Goal: Transaction & Acquisition: Purchase product/service

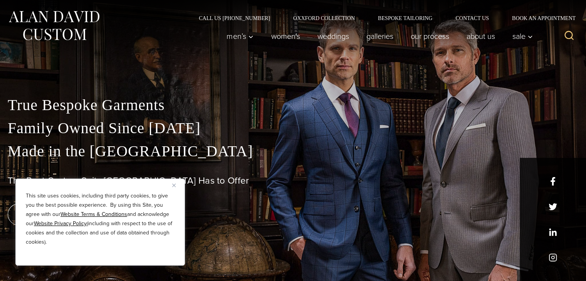
click at [170, 187] on div "This site uses cookies, including third party cookies, to give you the best pos…" at bounding box center [100, 222] width 170 height 87
click at [180, 186] on button "Close" at bounding box center [176, 185] width 9 height 9
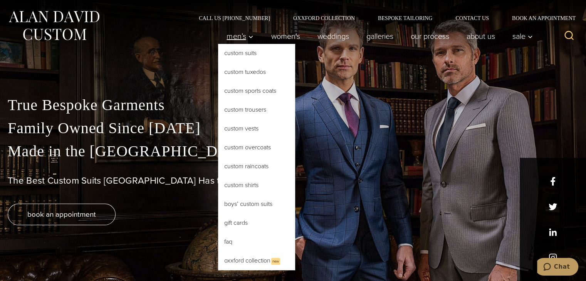
click at [248, 35] on icon "Primary Navigation" at bounding box center [250, 37] width 7 height 7
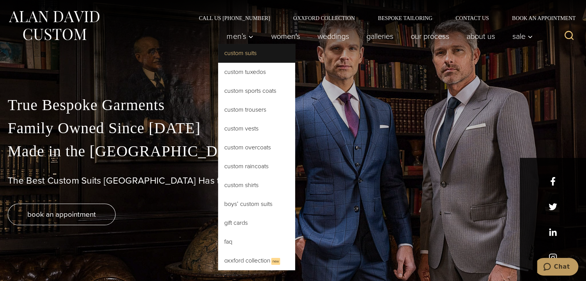
click at [244, 49] on link "Custom Suits" at bounding box center [256, 53] width 77 height 18
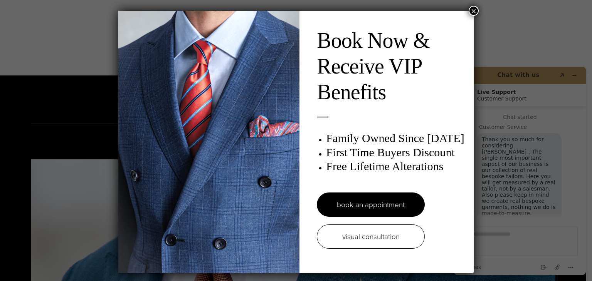
click at [470, 8] on button "×" at bounding box center [473, 11] width 10 height 10
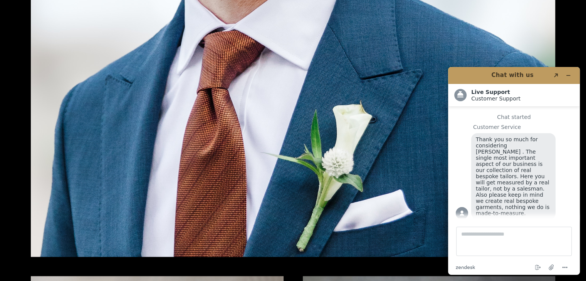
scroll to position [1078, 0]
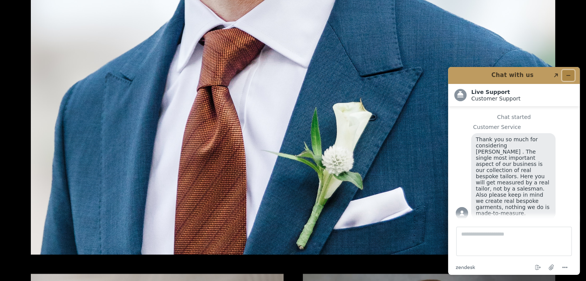
click at [565, 75] on button "Minimize widget" at bounding box center [568, 75] width 12 height 11
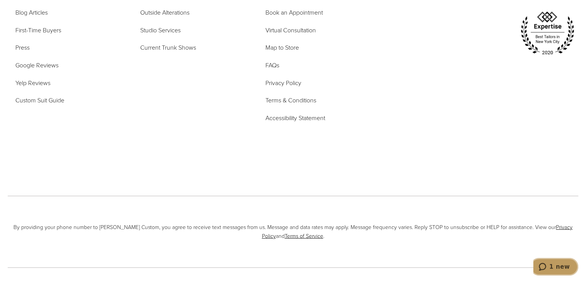
scroll to position [4651, 0]
